Goal: Transaction & Acquisition: Subscribe to service/newsletter

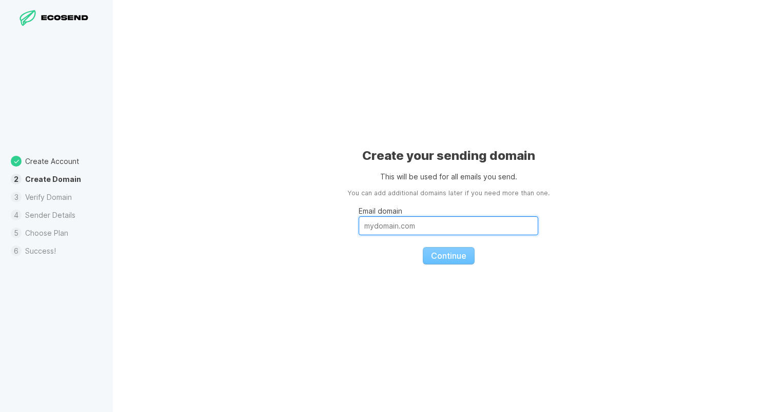
click at [419, 233] on input "Email domain" at bounding box center [449, 225] width 180 height 19
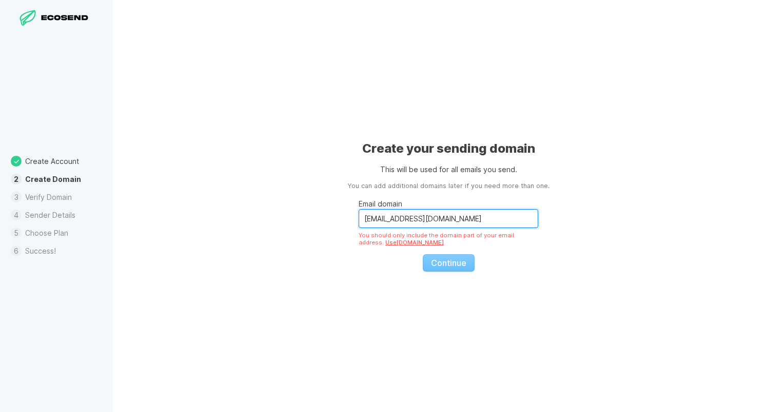
click at [401, 219] on input "[EMAIL_ADDRESS][DOMAIN_NAME]" at bounding box center [449, 218] width 180 height 19
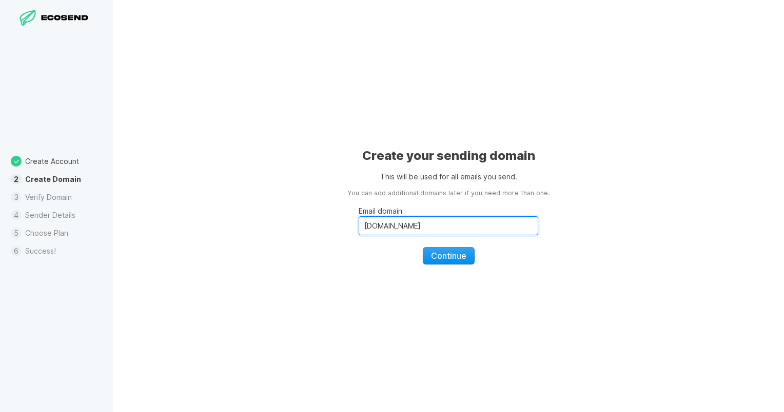
type input "[DOMAIN_NAME]"
click at [445, 255] on span "Continue" at bounding box center [448, 256] width 35 height 10
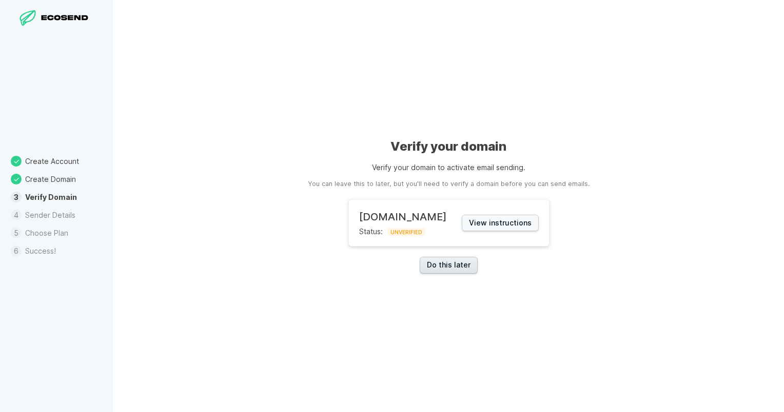
click at [447, 267] on link "Do this later" at bounding box center [449, 265] width 58 height 17
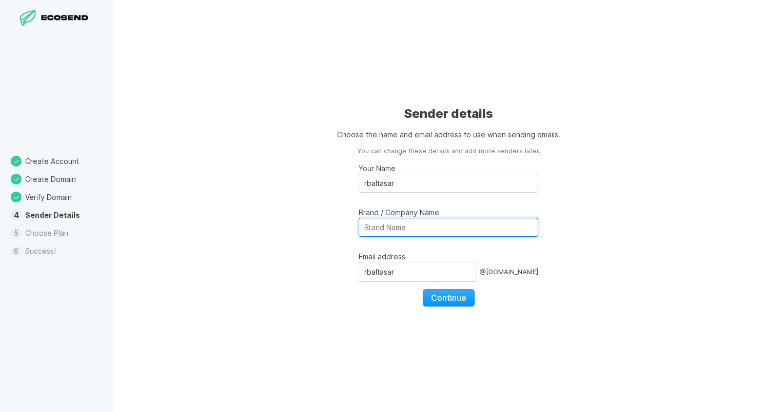
click at [438, 232] on input "Brand / Company Name" at bounding box center [449, 227] width 180 height 19
click at [281, 296] on div "Sender details Choose the name and email address to use when sending emails. Yo…" at bounding box center [448, 206] width 671 height 412
click at [392, 228] on input "P" at bounding box center [449, 227] width 180 height 19
type input "Pioneer College Caterers"
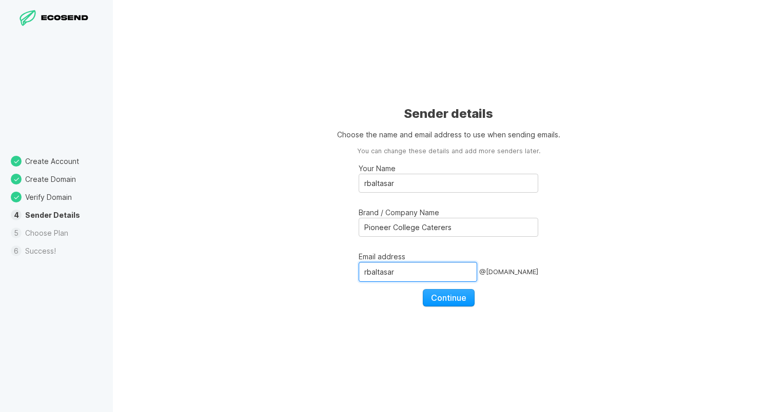
click at [425, 267] on input "rbaltasar" at bounding box center [418, 271] width 118 height 19
click at [315, 298] on div "Sender details Choose the name and email address to use when sending emails. Yo…" at bounding box center [448, 206] width 671 height 412
click at [438, 296] on span "Continue" at bounding box center [448, 298] width 35 height 10
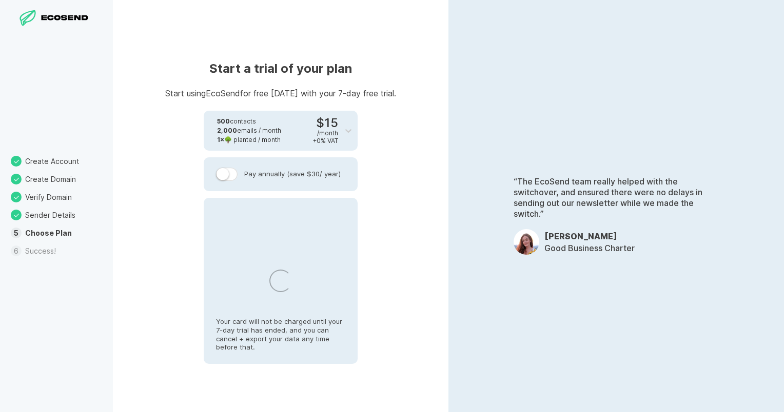
select select "US"
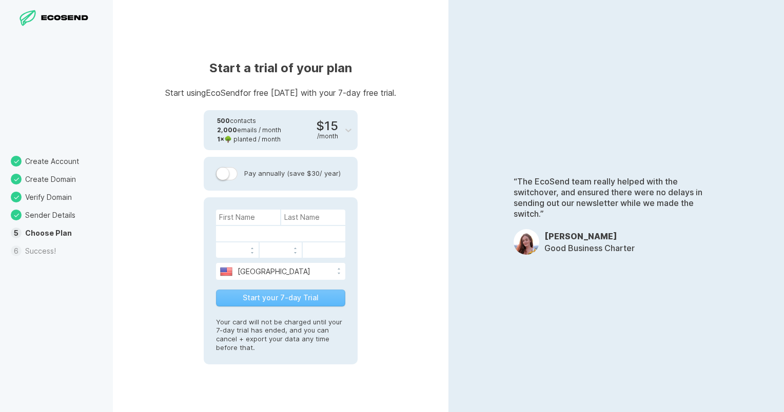
click at [56, 214] on li "Sender Details" at bounding box center [56, 215] width 113 height 18
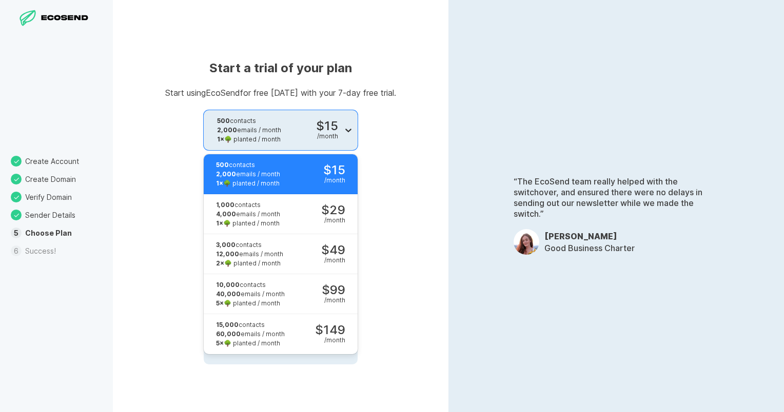
click at [345, 131] on icon at bounding box center [348, 130] width 10 height 10
click at [376, 154] on div "Start a trial of your plan Start using EcoSend for free [DATE] with your 7-day …" at bounding box center [280, 206] width 335 height 412
